Goal: Information Seeking & Learning: Learn about a topic

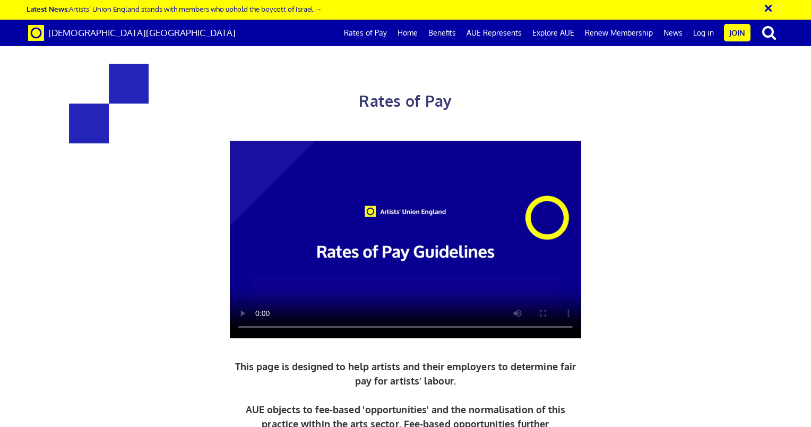
scroll to position [0, 8]
click at [117, 347] on div "Rates of Pay This page is designed to help artists and their employers to deter…" at bounding box center [405, 280] width 827 height 538
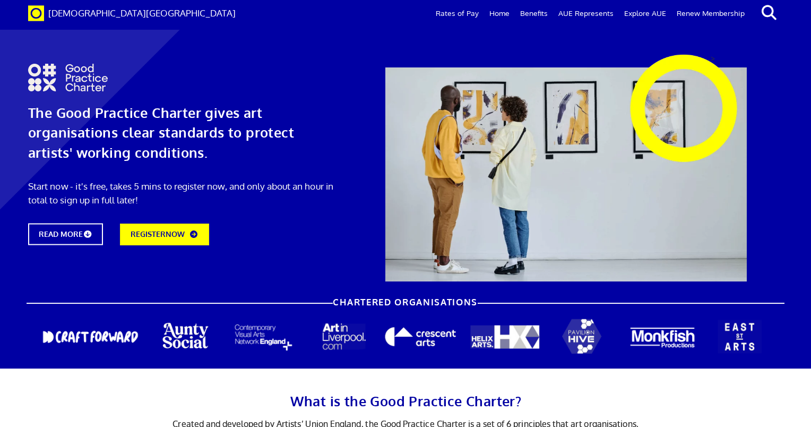
scroll to position [1592, 0]
click at [473, 13] on link "Rates of Pay" at bounding box center [457, 13] width 54 height 25
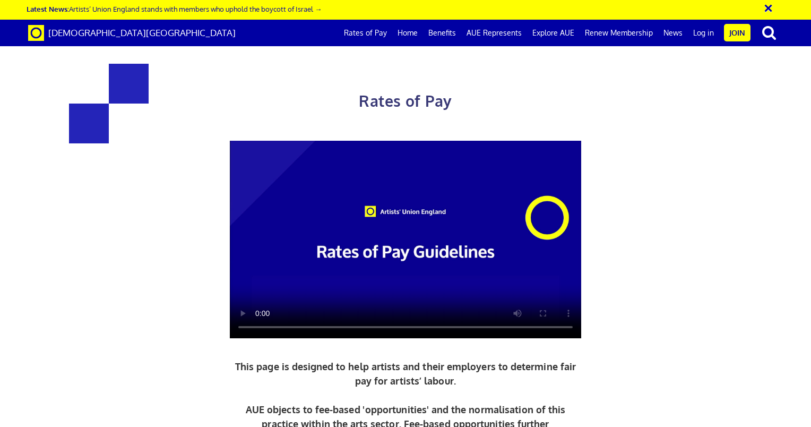
scroll to position [0, 8]
click at [412, 31] on link "Home" at bounding box center [407, 33] width 31 height 27
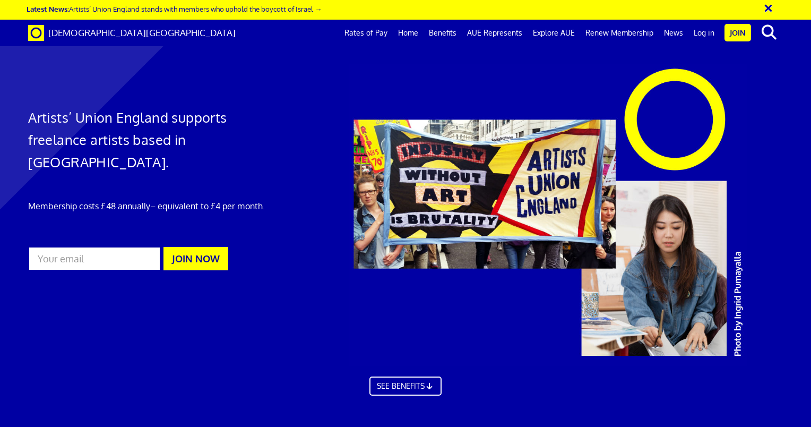
scroll to position [0, 8]
click at [448, 30] on link "Benefits" at bounding box center [442, 33] width 38 height 27
click at [480, 29] on link "AUE Represents" at bounding box center [495, 33] width 66 height 27
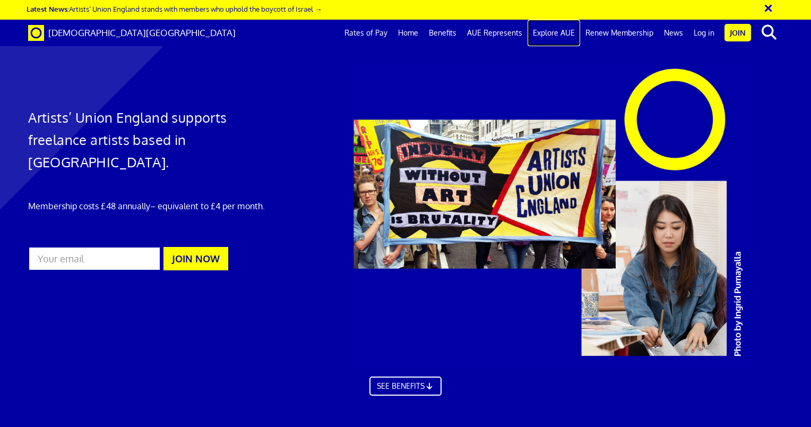
click at [546, 30] on link "Explore AUE" at bounding box center [553, 33] width 53 height 27
click at [627, 29] on link "Renew Membership" at bounding box center [619, 33] width 79 height 27
click at [766, 7] on button "×" at bounding box center [775, 7] width 27 height 18
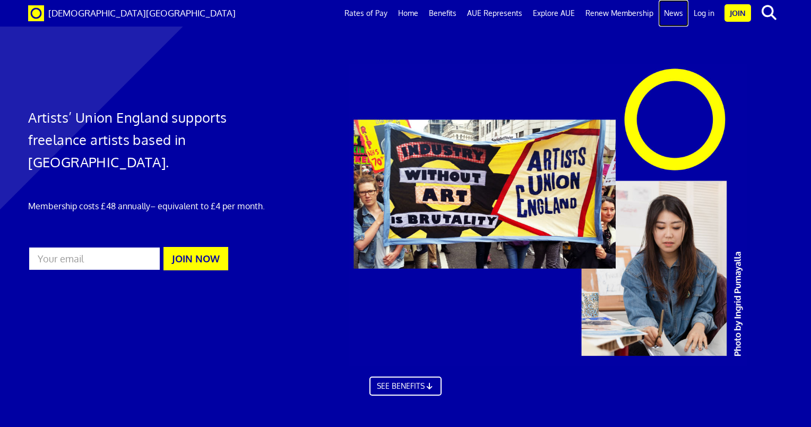
click at [676, 10] on link "News" at bounding box center [673, 13] width 30 height 27
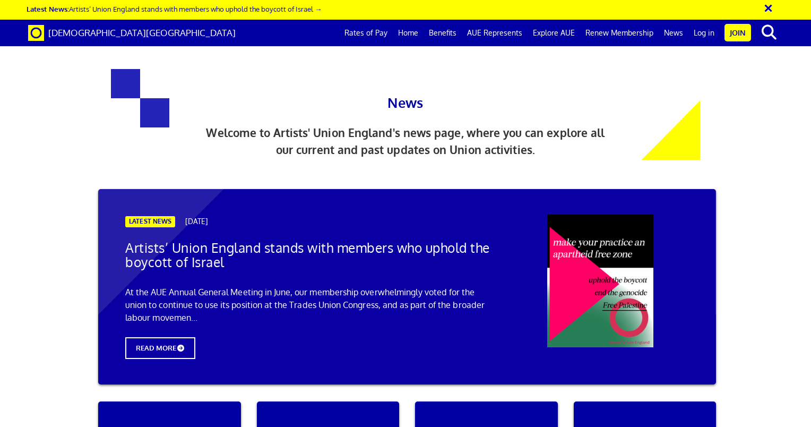
click at [783, 123] on div "News Welcome to Artists' Union England's news page, where you can explore all o…" at bounding box center [405, 97] width 811 height 172
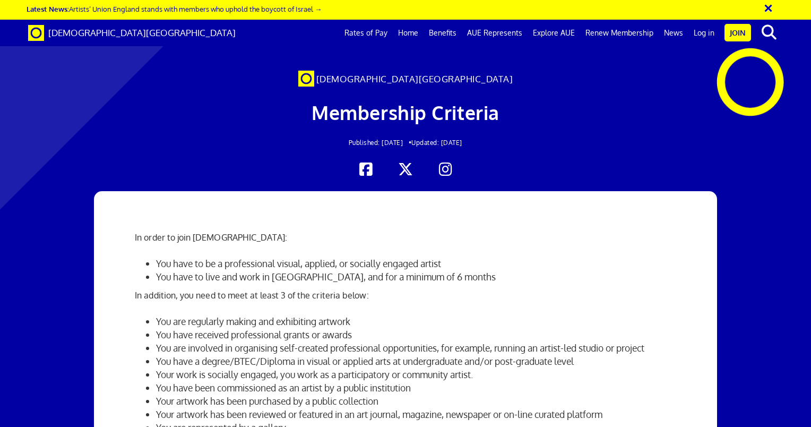
scroll to position [2062, 0]
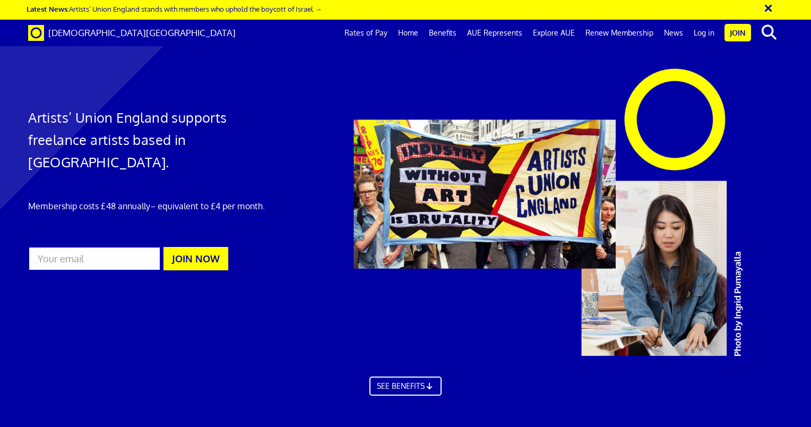
scroll to position [2965, 0]
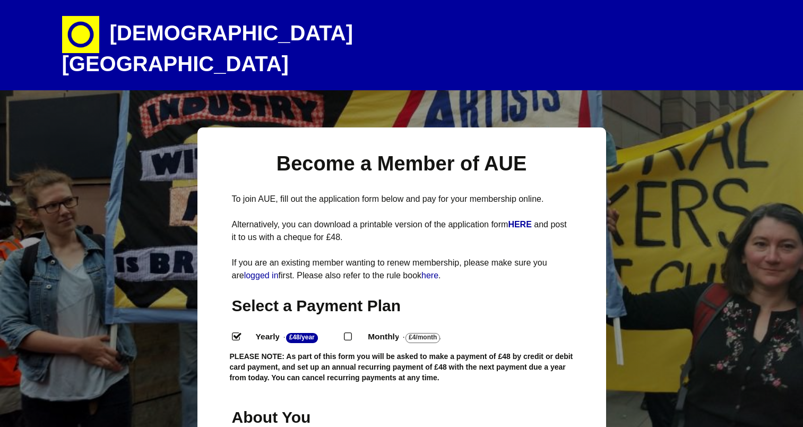
select select
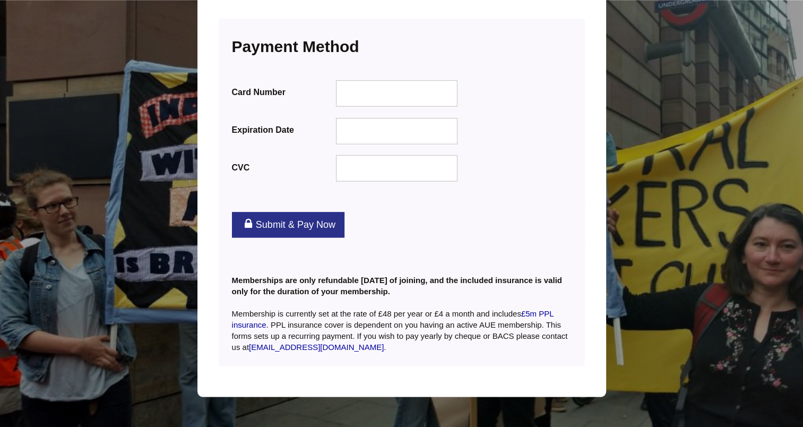
scroll to position [1348, 0]
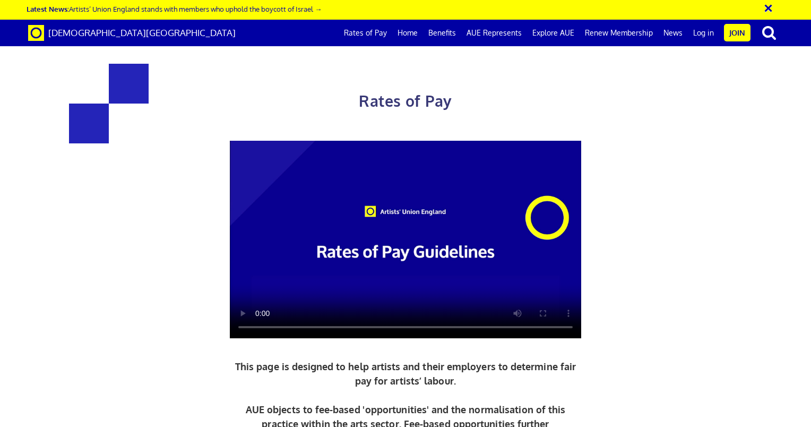
scroll to position [0, 8]
click at [374, 28] on link "Rates of Pay" at bounding box center [365, 33] width 54 height 27
click at [106, 29] on span "[DEMOGRAPHIC_DATA][GEOGRAPHIC_DATA]" at bounding box center [141, 32] width 187 height 11
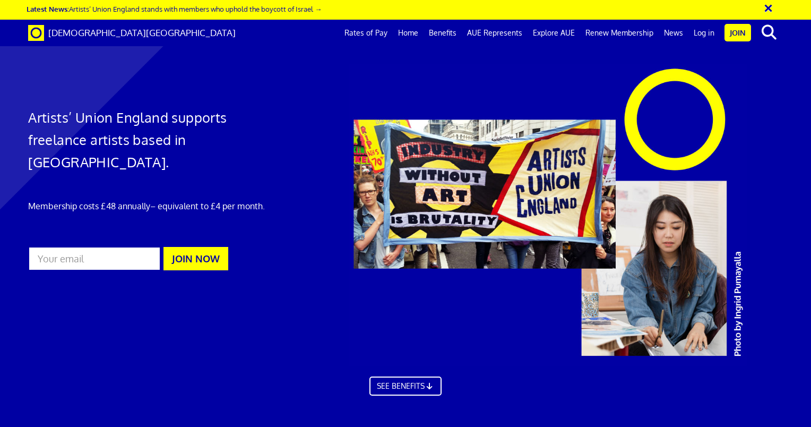
scroll to position [1634, 0]
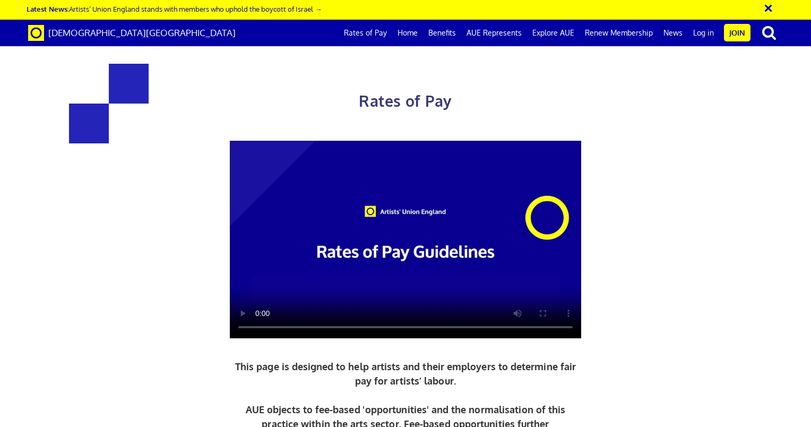
scroll to position [0, 8]
click at [157, 328] on div at bounding box center [405, 240] width 551 height 198
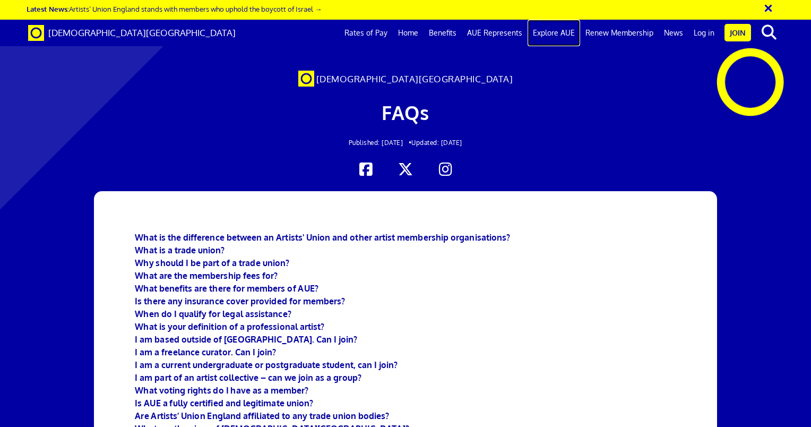
click at [556, 30] on link "Explore AUE" at bounding box center [553, 33] width 53 height 27
click at [507, 30] on link "AUE Represents" at bounding box center [495, 33] width 66 height 27
click at [492, 32] on link "AUE Represents" at bounding box center [495, 33] width 66 height 27
click at [490, 30] on link "AUE Represents" at bounding box center [495, 33] width 66 height 27
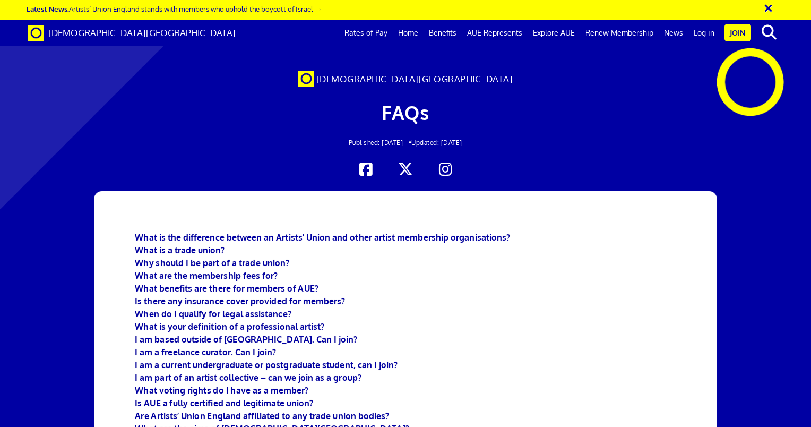
click at [770, 6] on button "×" at bounding box center [775, 7] width 27 height 18
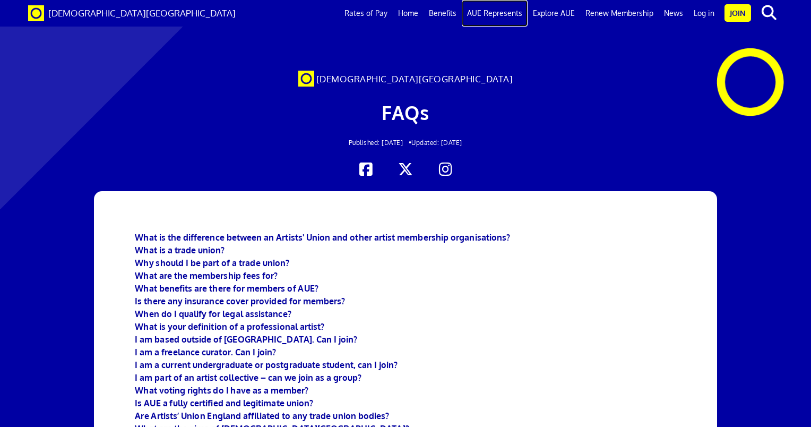
click at [484, 11] on link "AUE Represents" at bounding box center [495, 13] width 66 height 27
click at [441, 13] on link "Benefits" at bounding box center [442, 13] width 38 height 27
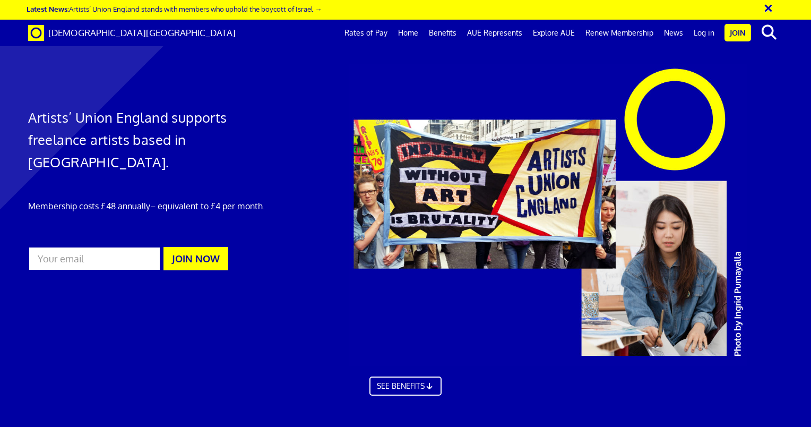
scroll to position [0, 8]
click at [413, 30] on link "Home" at bounding box center [408, 33] width 31 height 27
click at [372, 32] on link "Rates of Pay" at bounding box center [366, 33] width 54 height 27
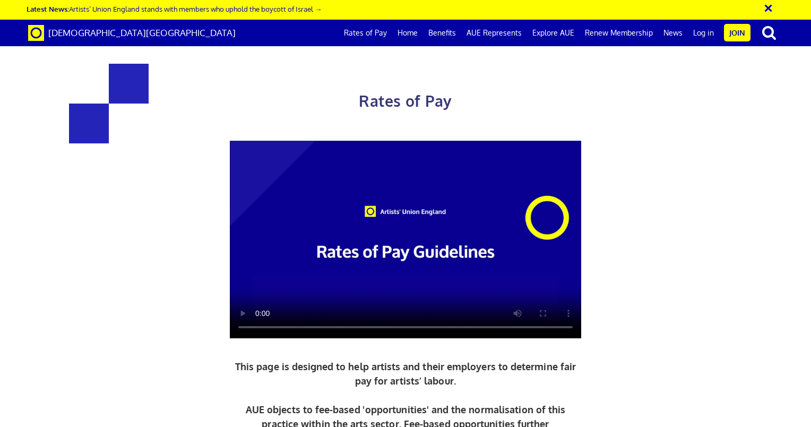
scroll to position [0, 8]
click at [735, 263] on div "Rates of Pay This page is designed to help artists and their employers to deter…" at bounding box center [405, 280] width 827 height 538
